Goal: Task Accomplishment & Management: Use online tool/utility

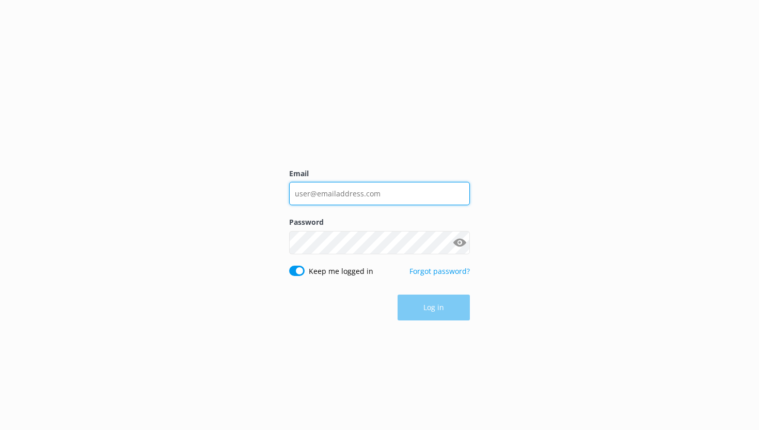
type input "[PERSON_NAME][EMAIL_ADDRESS][DOMAIN_NAME]"
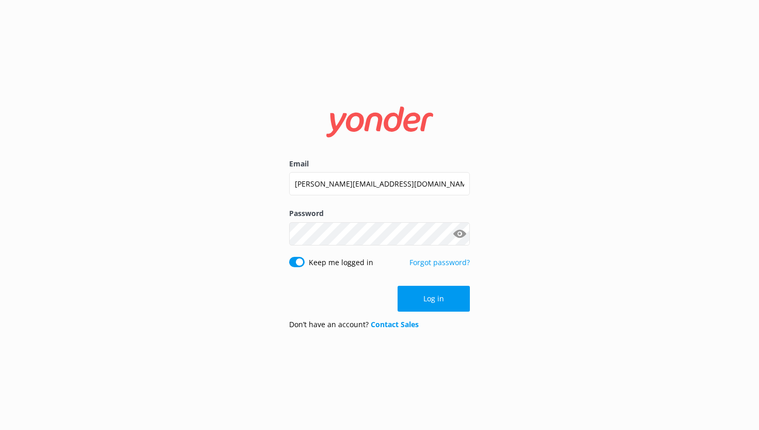
click at [426, 316] on form "Email [PERSON_NAME][EMAIL_ADDRESS][DOMAIN_NAME] Password Show password Keep me …" at bounding box center [379, 214] width 181 height 245
click at [433, 304] on button "Log in" at bounding box center [434, 299] width 72 height 26
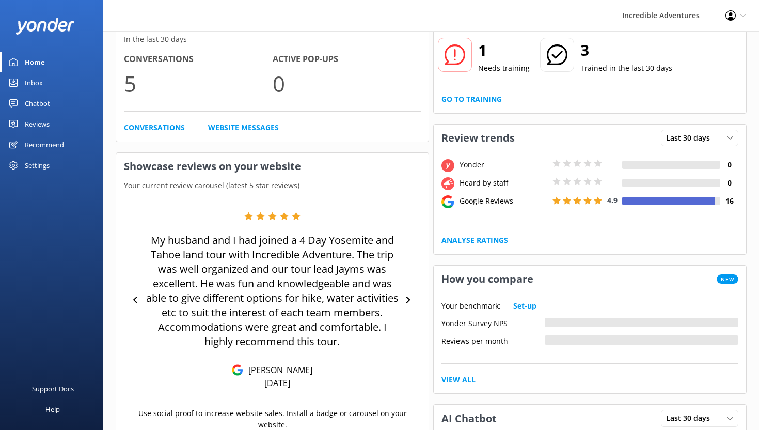
scroll to position [75, 0]
click at [148, 130] on link "Conversations" at bounding box center [154, 127] width 61 height 11
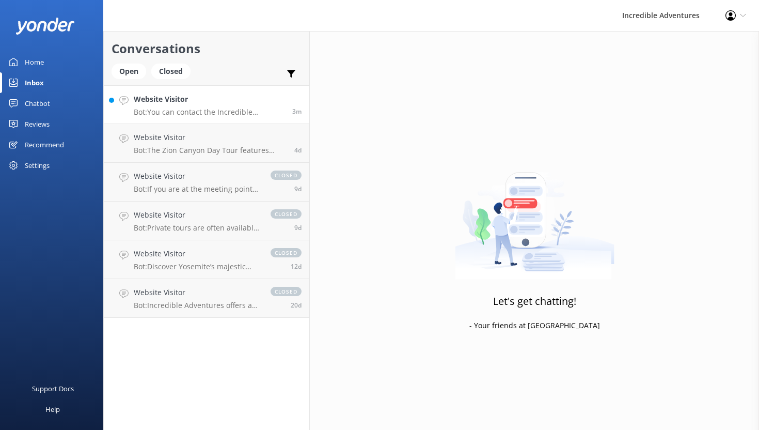
click at [248, 111] on p "Bot: You can contact the Incredible Adventures team at [PHONE_NUMBER], or by em…" at bounding box center [209, 111] width 151 height 9
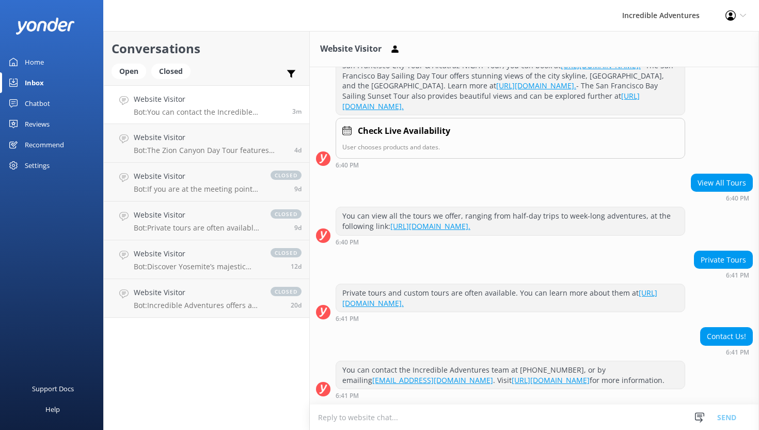
scroll to position [300, 0]
